Goal: Task Accomplishment & Management: Use online tool/utility

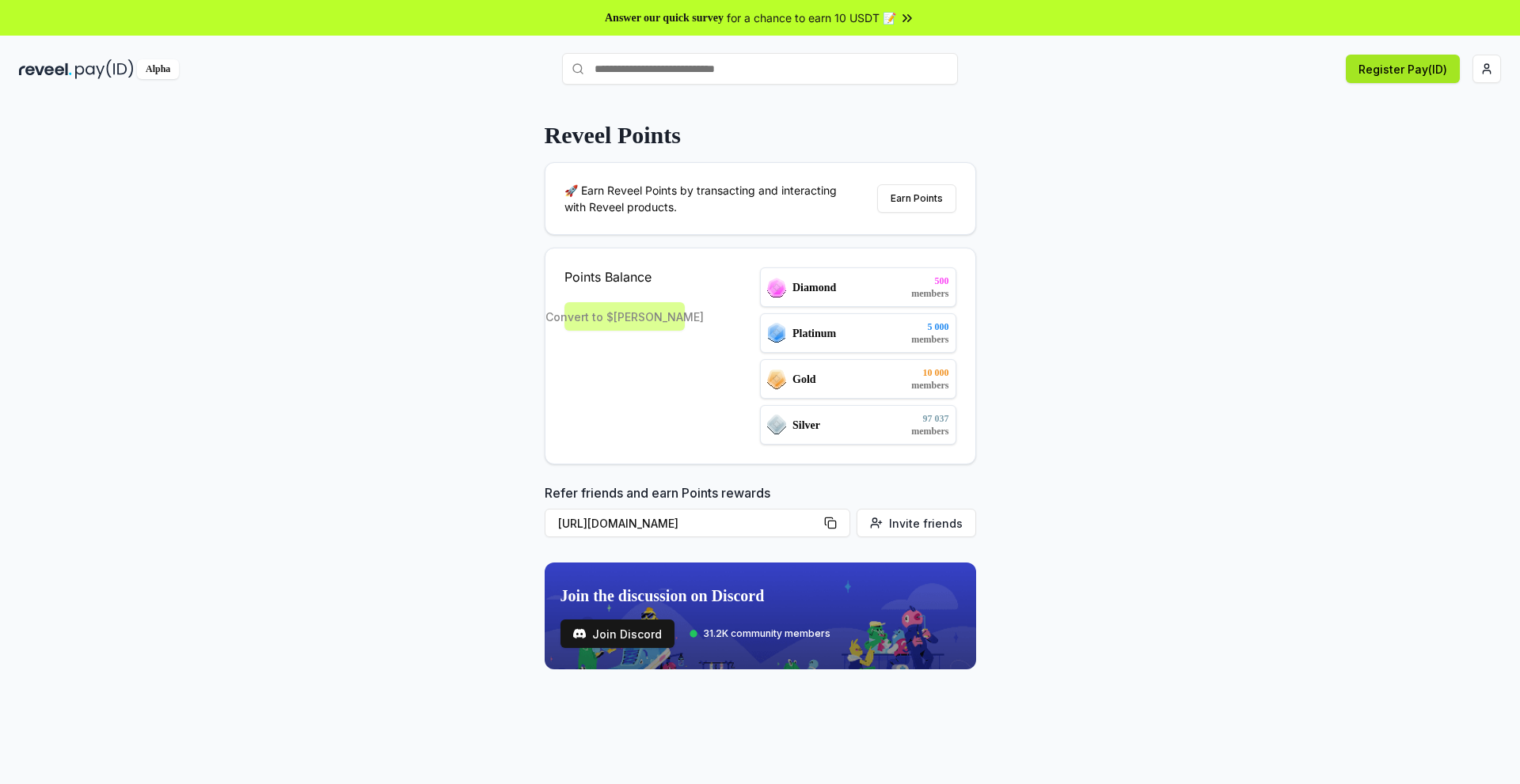
click at [1386, 67] on button "Register Pay(ID)" at bounding box center [1402, 68] width 114 height 28
click at [1484, 75] on html "Answer our quick survey for a chance to earn 10 USDT 📝 Alpha Register Pay(ID) C…" at bounding box center [760, 392] width 1520 height 784
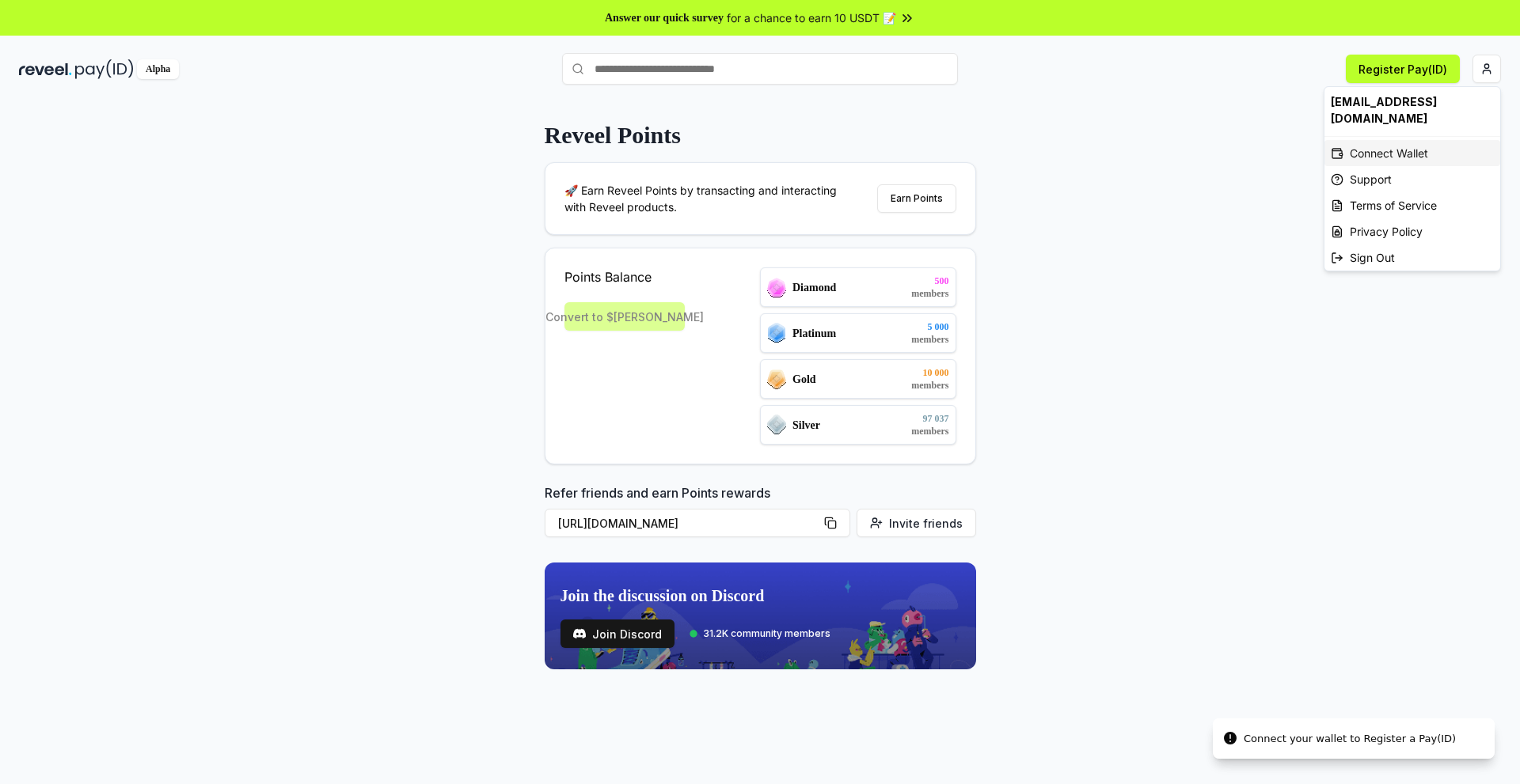
click at [1433, 140] on div "Connect Wallet" at bounding box center [1411, 153] width 175 height 26
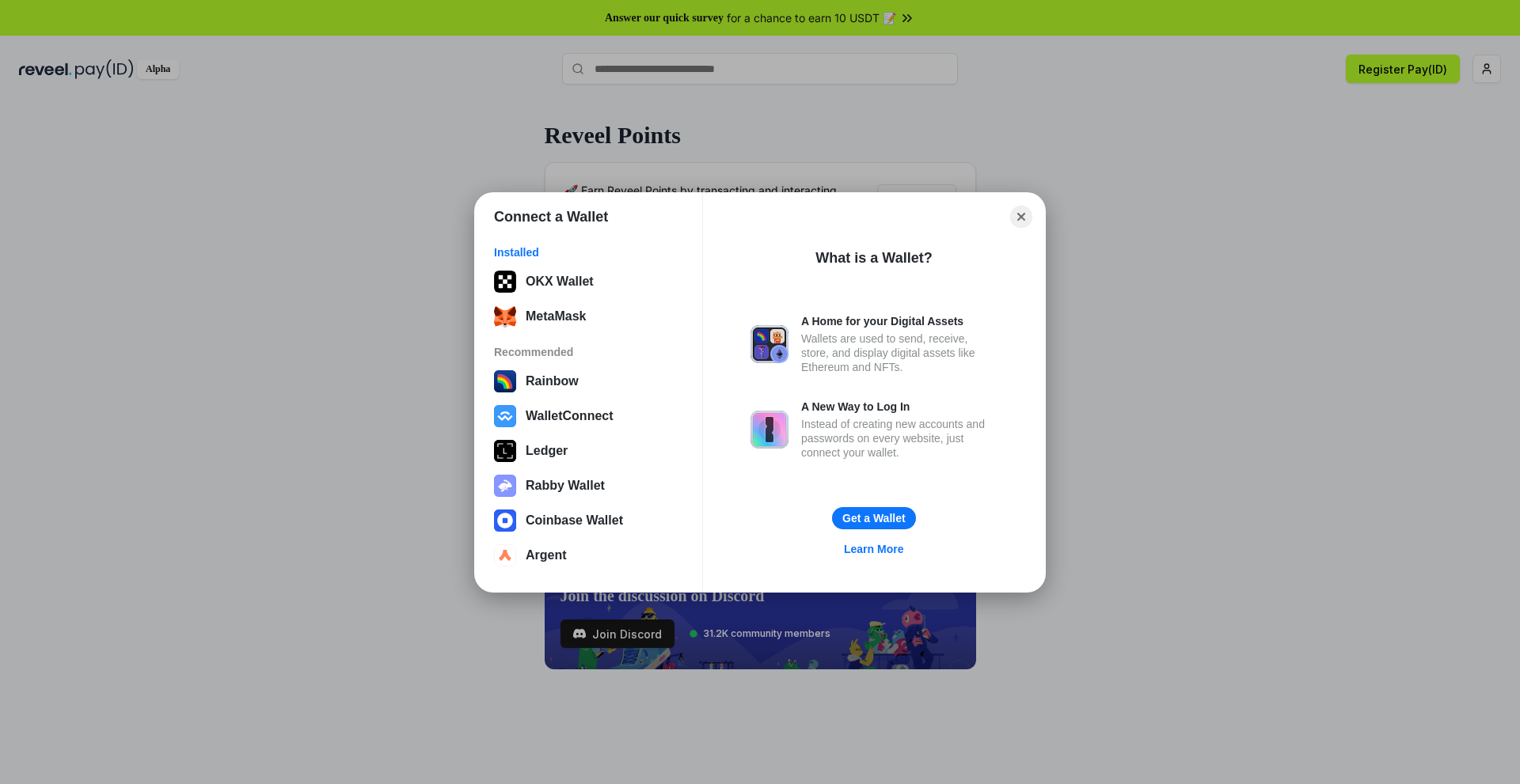
drag, startPoint x: 1017, startPoint y: 209, endPoint x: 864, endPoint y: 218, distance: 153.3
click at [1017, 210] on button "Close" at bounding box center [1021, 216] width 22 height 22
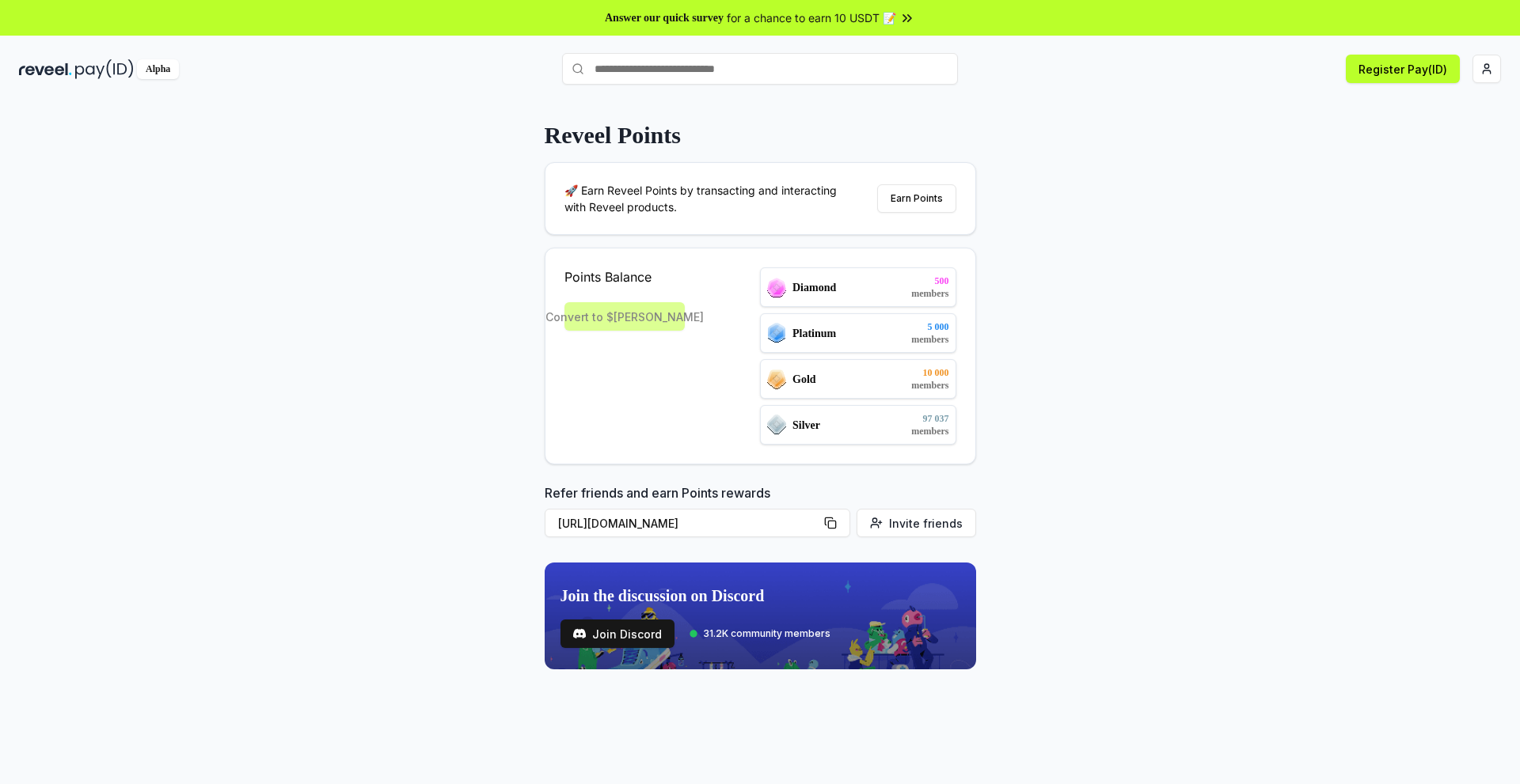
click at [644, 312] on div "Convert to $[PERSON_NAME]" at bounding box center [624, 316] width 120 height 28
click at [919, 203] on button "Earn Points" at bounding box center [916, 198] width 79 height 28
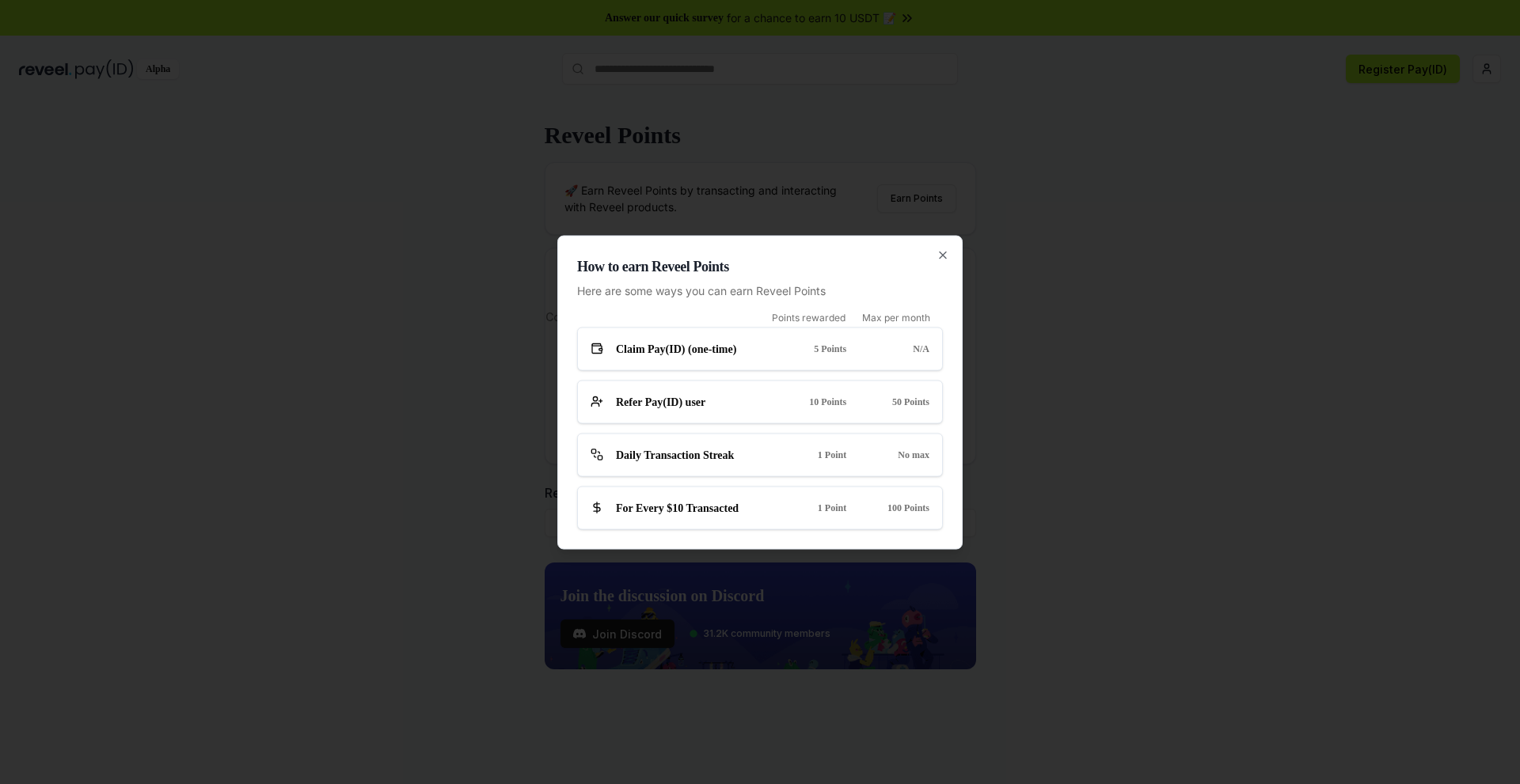
drag, startPoint x: 946, startPoint y: 254, endPoint x: 922, endPoint y: 259, distance: 24.5
click at [945, 254] on icon "button" at bounding box center [943, 255] width 13 height 13
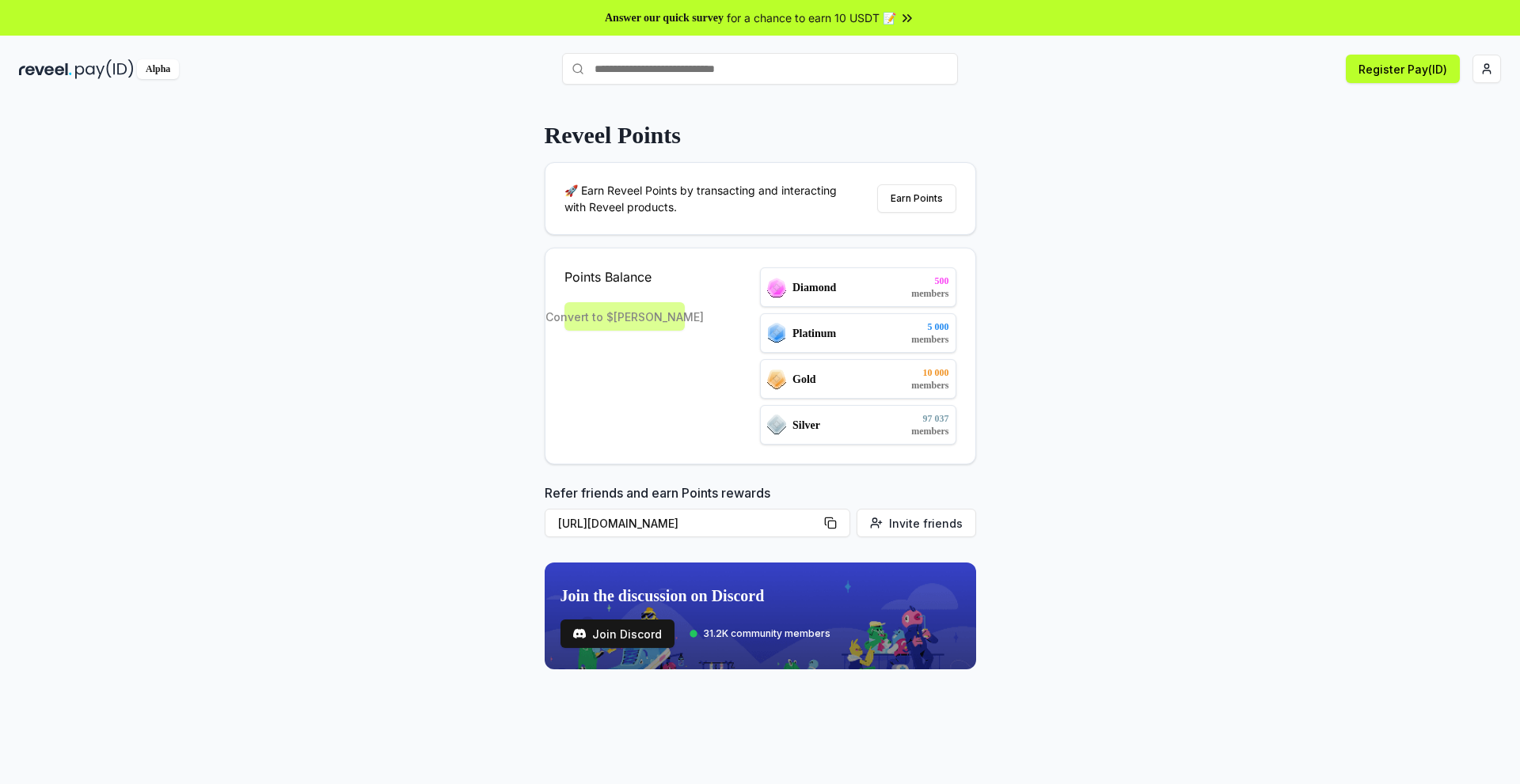
click at [703, 78] on input "text" at bounding box center [760, 68] width 396 height 32
